Goal: Navigation & Orientation: Find specific page/section

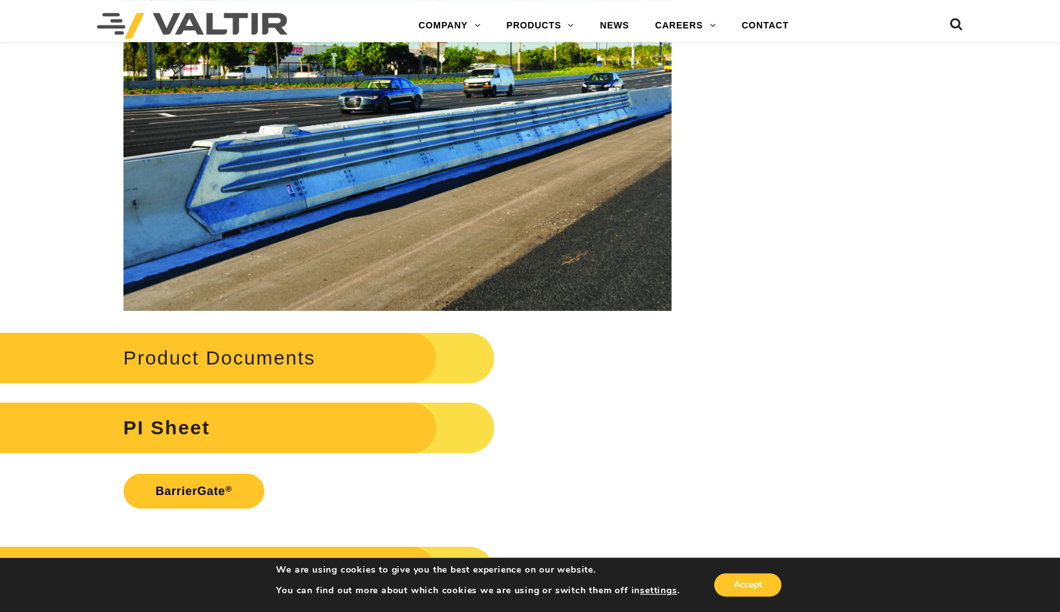
scroll to position [2433, 0]
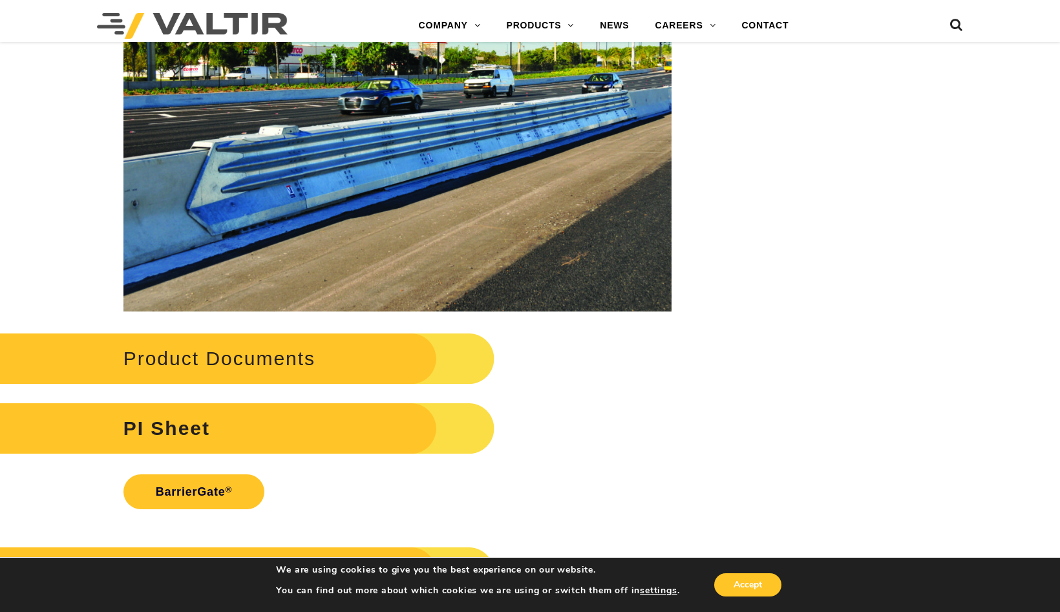
click at [238, 374] on h2 "Product Documents" at bounding box center [229, 358] width 530 height 60
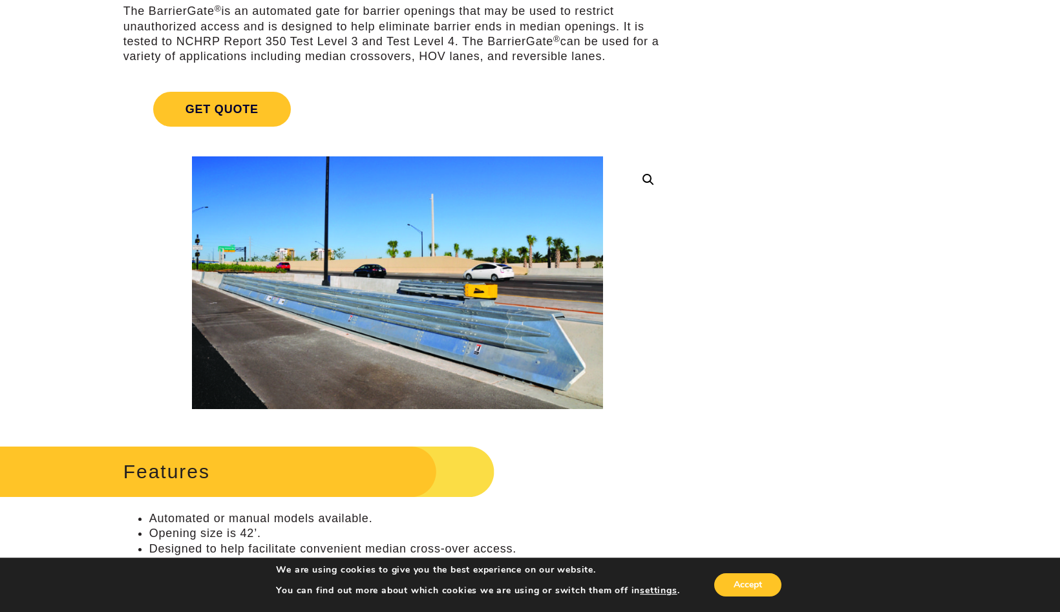
scroll to position [0, 0]
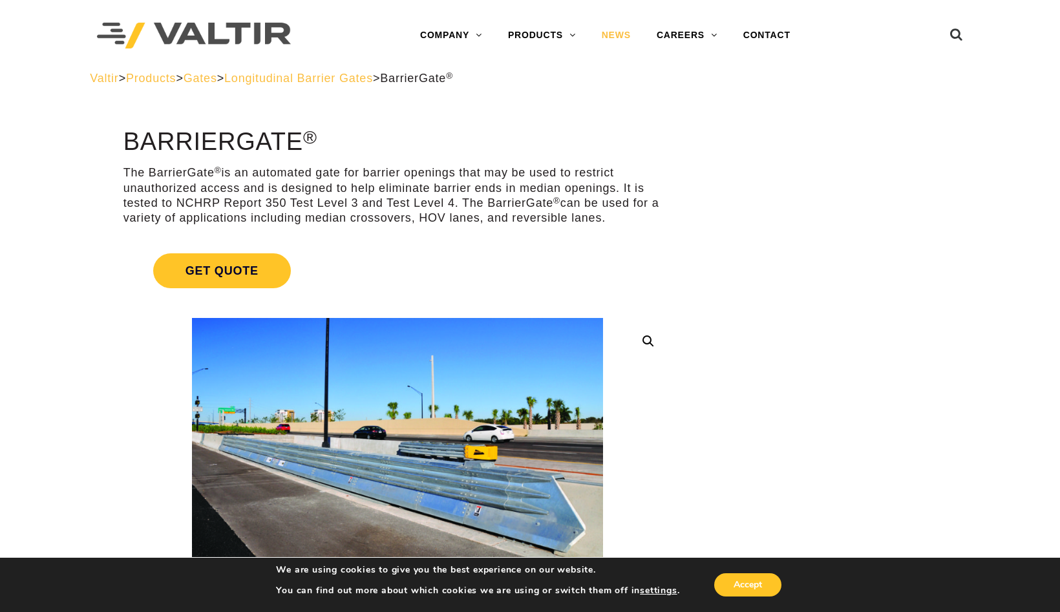
click at [625, 36] on link "NEWS" at bounding box center [616, 36] width 55 height 26
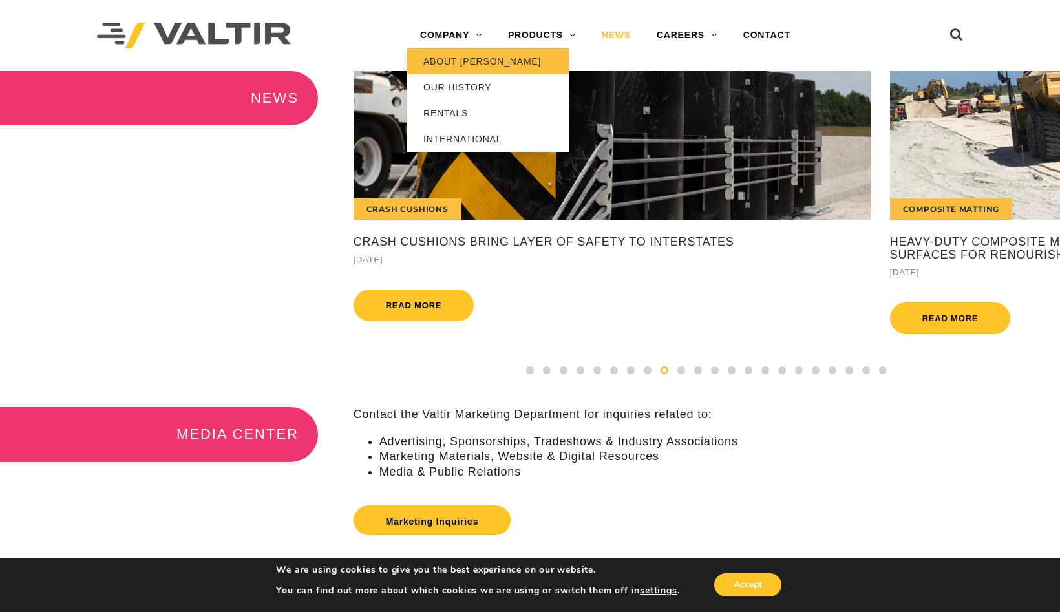
click at [452, 59] on link "ABOUT [PERSON_NAME]" at bounding box center [488, 61] width 162 height 26
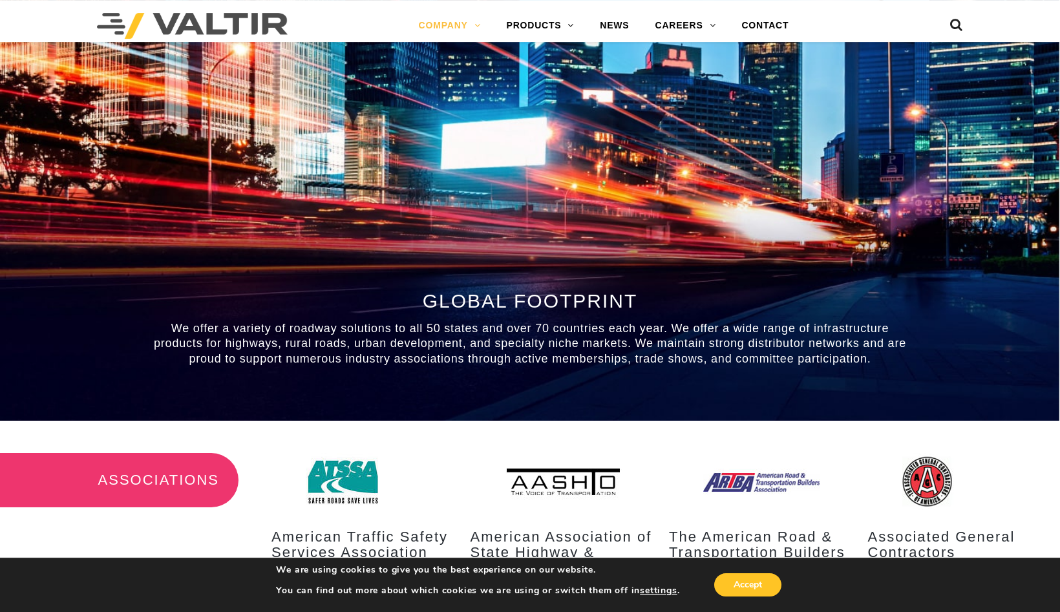
scroll to position [1253, 0]
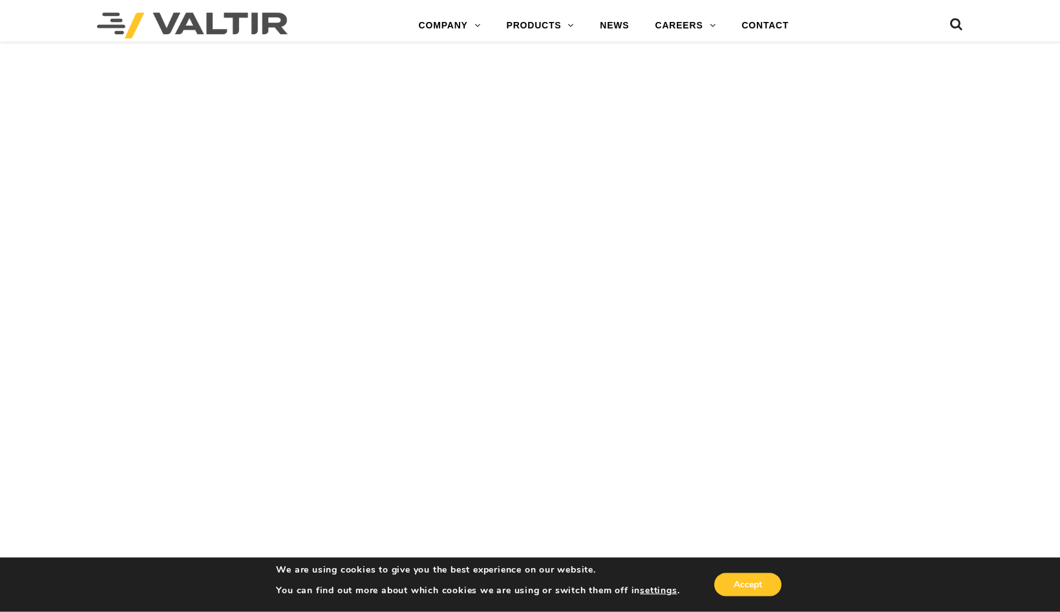
scroll to position [1780, 0]
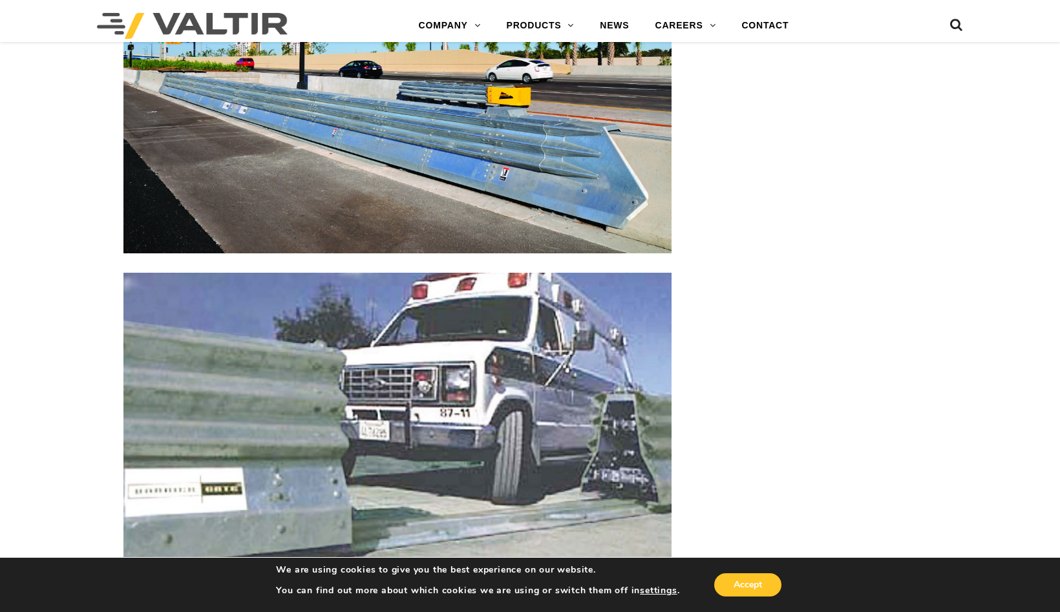
click at [215, 189] on img at bounding box center [397, 85] width 549 height 337
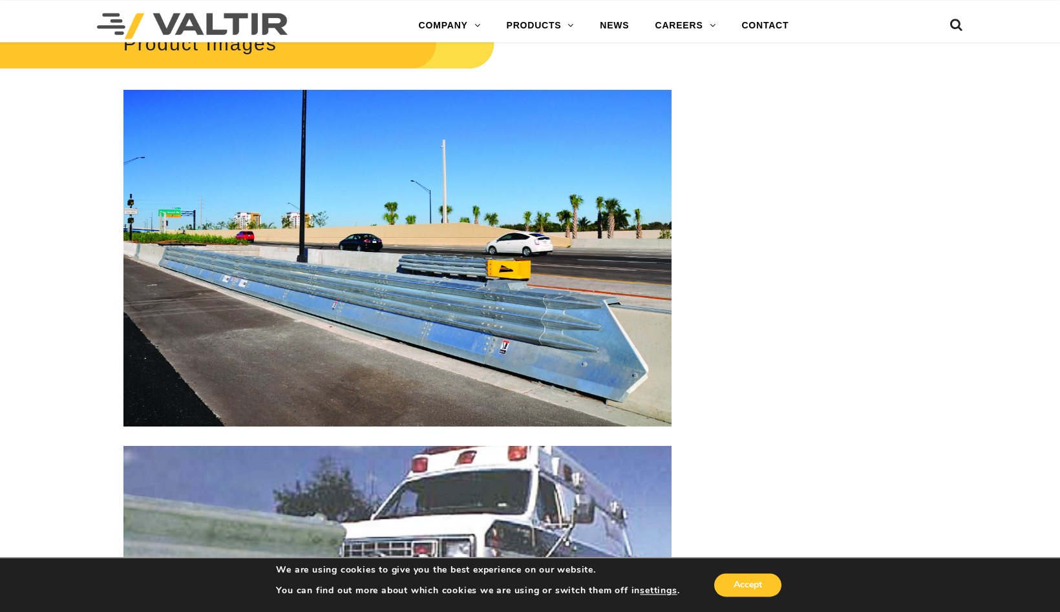
scroll to position [1582, 0]
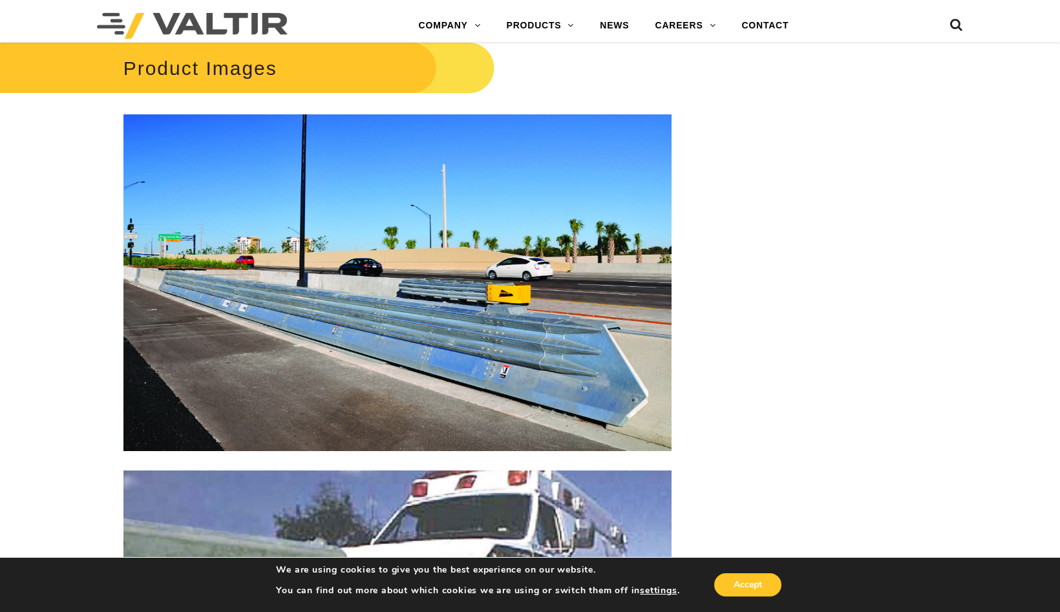
click at [171, 251] on img at bounding box center [397, 282] width 549 height 337
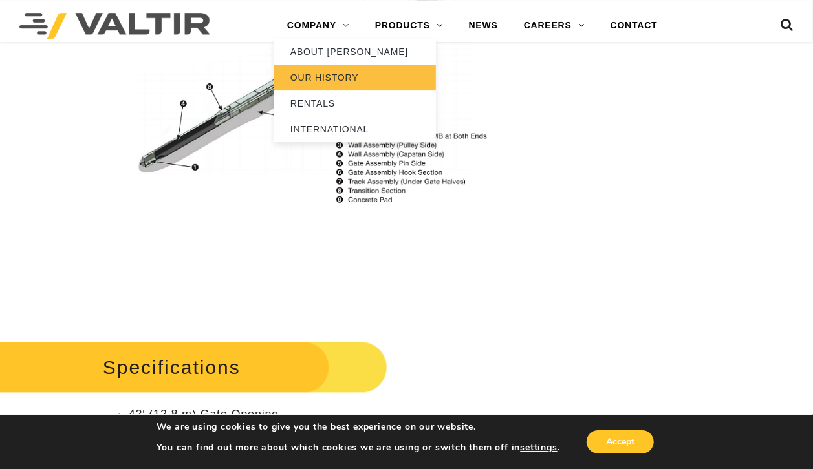
scroll to position [999, 0]
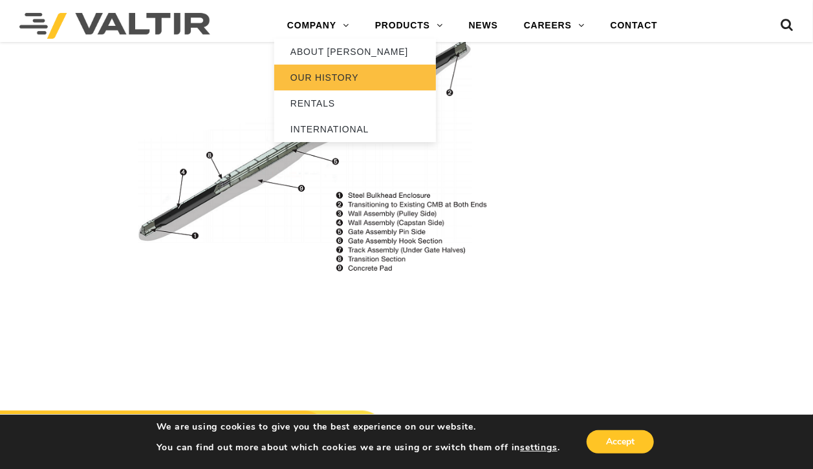
click at [320, 74] on link "OUR HISTORY" at bounding box center [355, 78] width 162 height 26
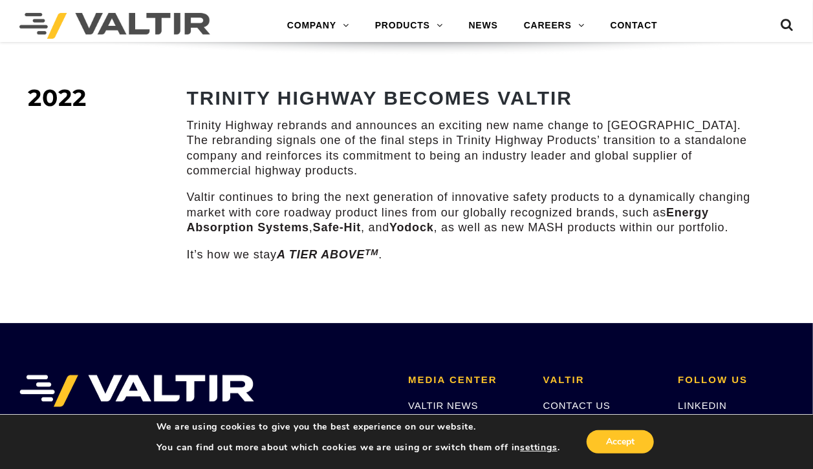
scroll to position [1712, 0]
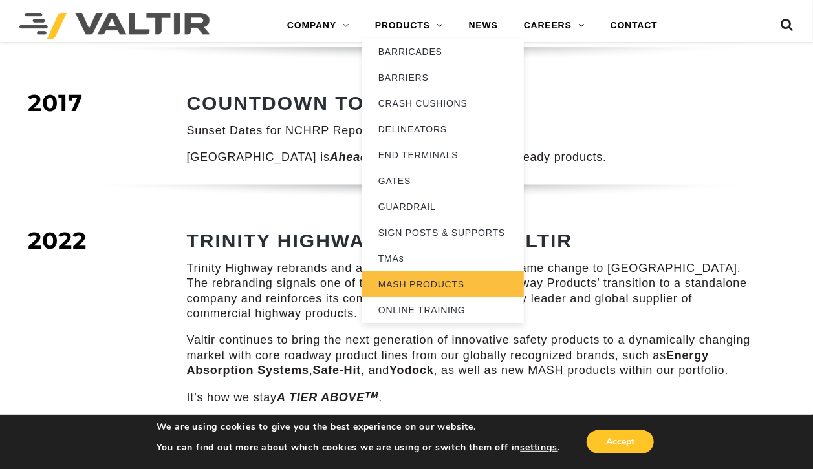
click at [424, 277] on link "MASH PRODUCTS" at bounding box center [443, 284] width 162 height 26
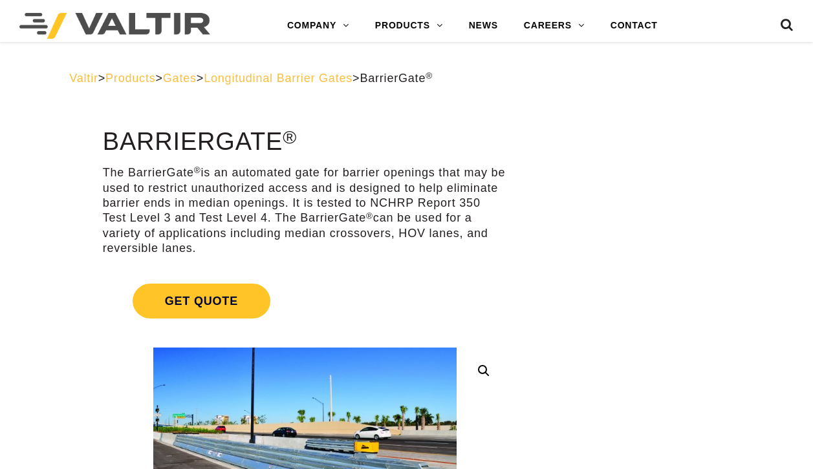
scroll to position [999, 0]
